Goal: Register for event/course

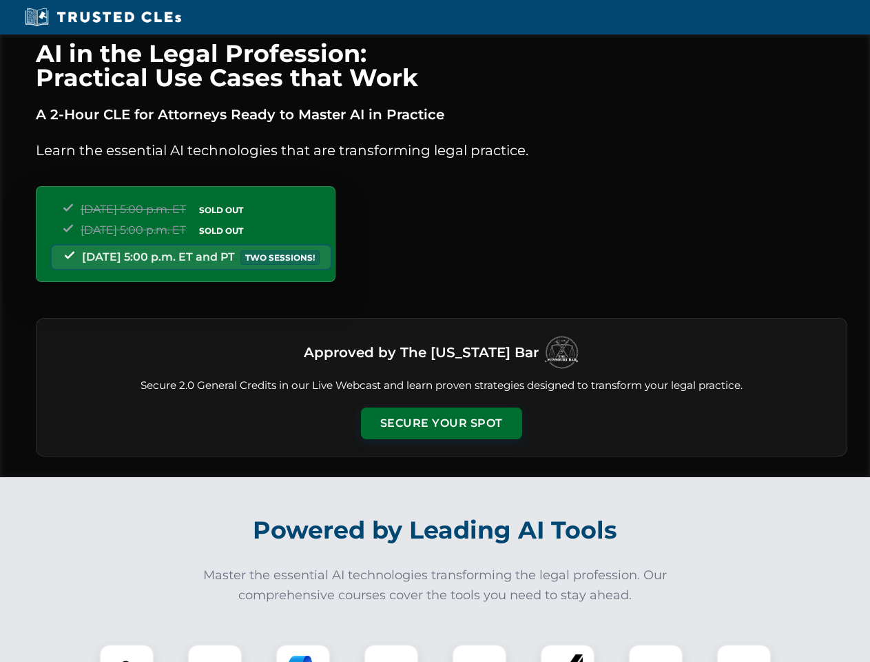
click at [441, 423] on button "Secure Your Spot" at bounding box center [441, 423] width 161 height 32
click at [127, 653] on img at bounding box center [127, 671] width 40 height 40
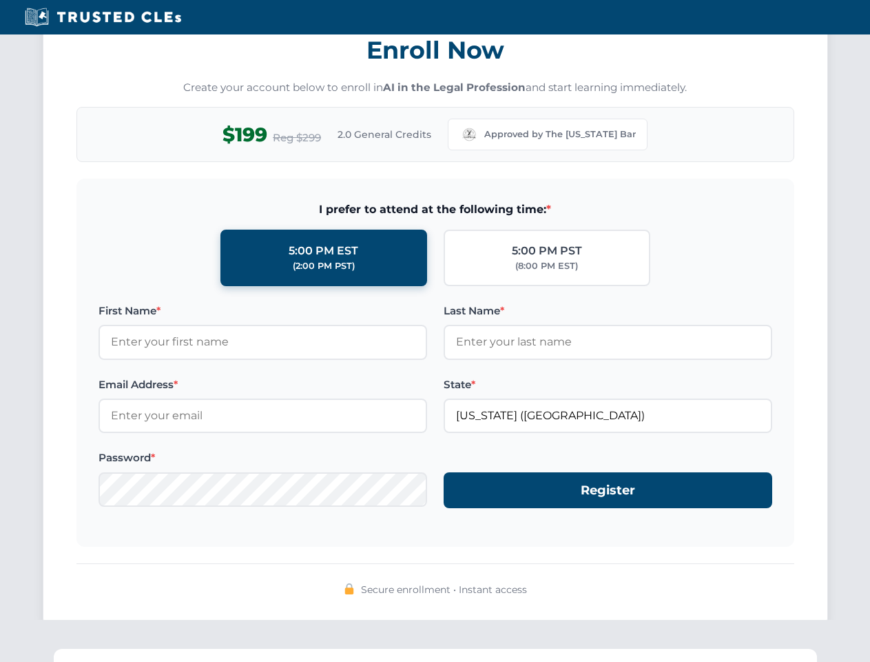
scroll to position [1353, 0]
